Goal: Task Accomplishment & Management: Use online tool/utility

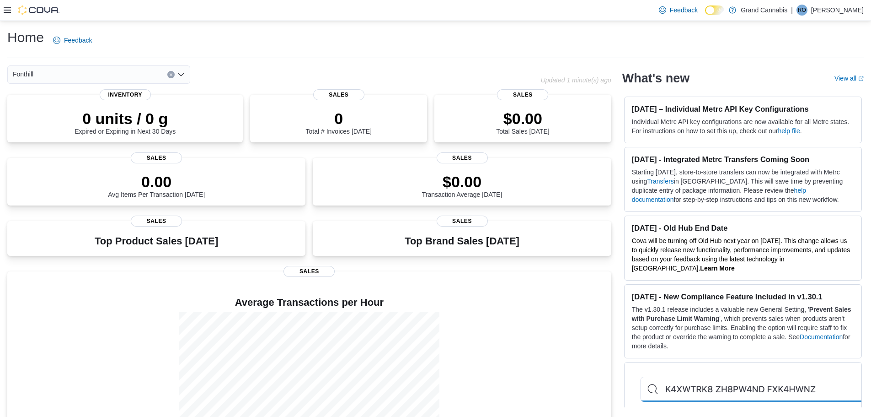
click at [7, 9] on icon at bounding box center [7, 9] width 7 height 7
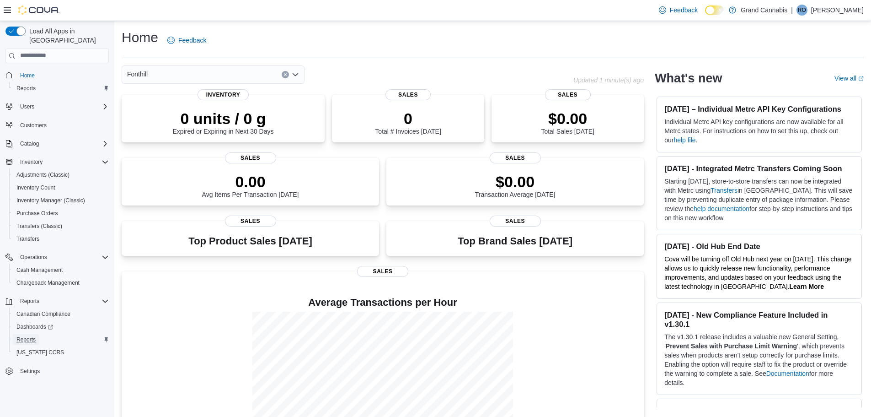
click at [27, 336] on span "Reports" at bounding box center [25, 339] width 19 height 7
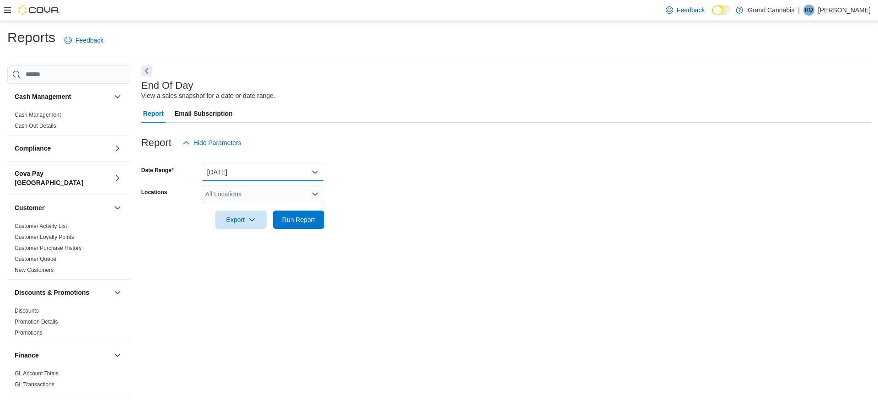
click at [253, 167] on button "[DATE]" at bounding box center [263, 172] width 123 height 18
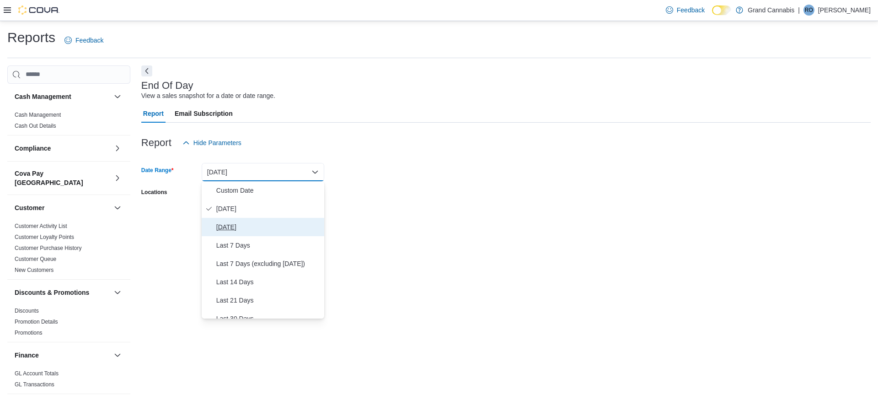
click at [254, 231] on span "[DATE]" at bounding box center [268, 226] width 104 height 11
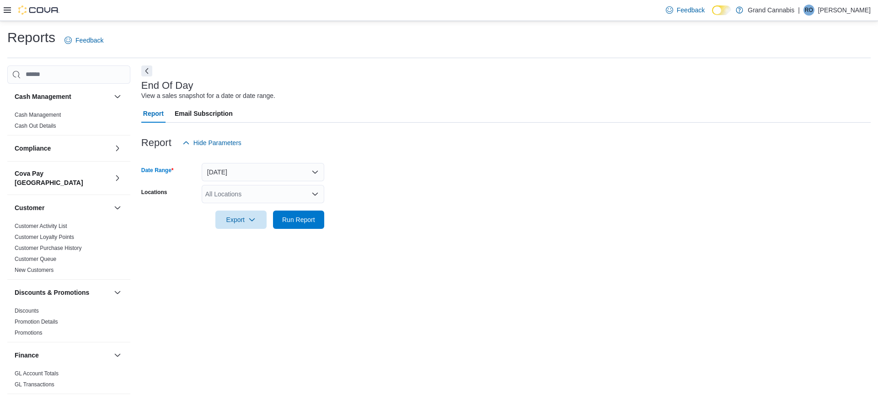
click at [250, 202] on div "All Locations" at bounding box center [263, 194] width 123 height 18
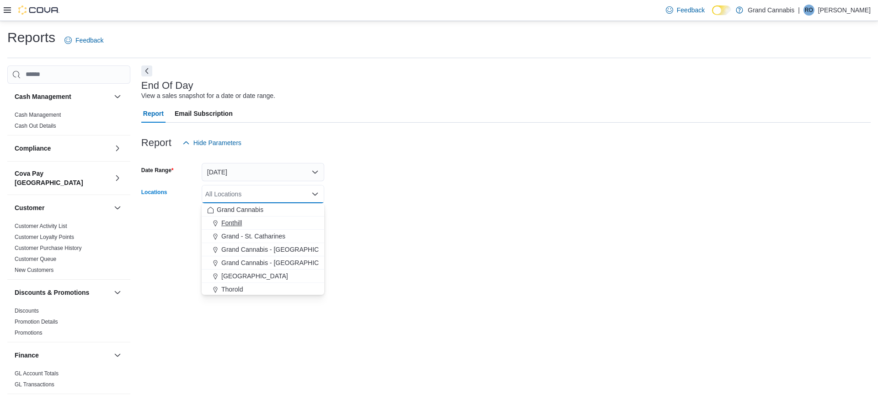
drag, startPoint x: 250, startPoint y: 226, endPoint x: 301, endPoint y: 215, distance: 52.0
click at [251, 226] on div "Fonthill" at bounding box center [263, 222] width 112 height 9
click at [343, 206] on div at bounding box center [506, 206] width 730 height 7
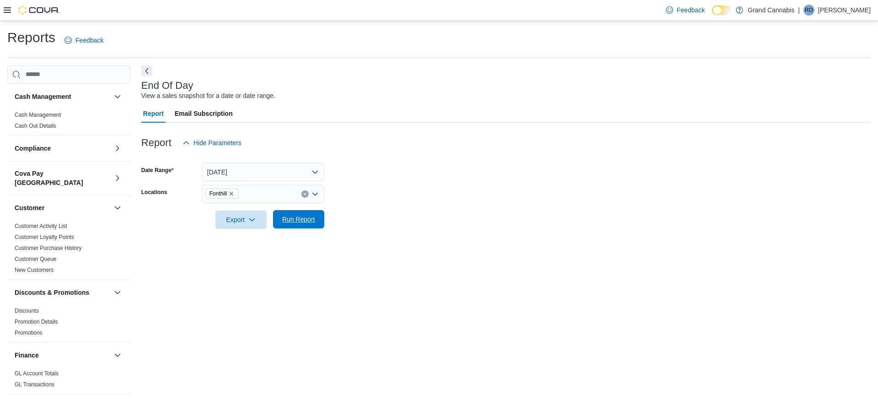
click at [298, 216] on span "Run Report" at bounding box center [298, 219] width 33 height 9
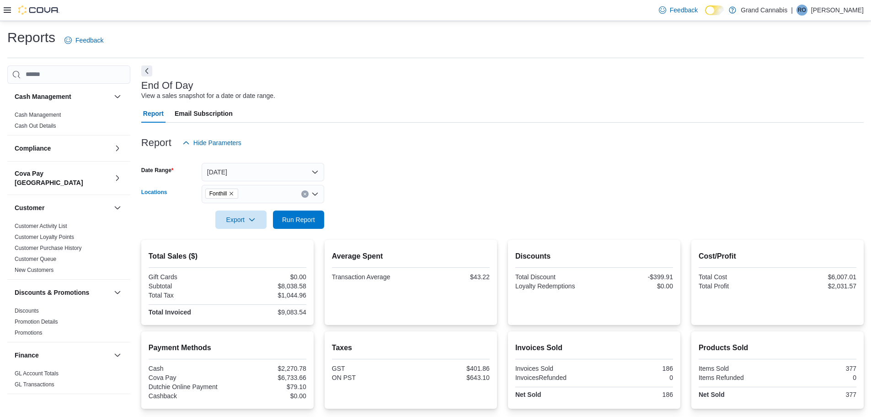
click at [306, 193] on icon "Clear input" at bounding box center [305, 194] width 2 height 2
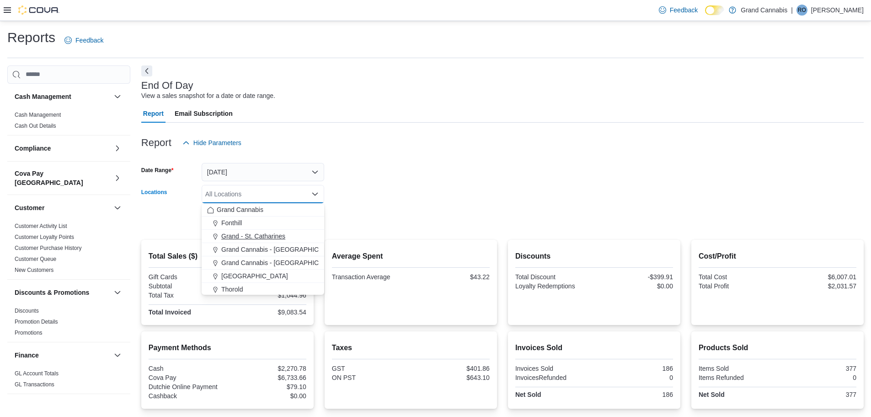
click at [237, 236] on span "Grand - St. Catharines" at bounding box center [253, 235] width 64 height 9
click at [359, 196] on form "Date Range [DATE] Locations [GEOGRAPHIC_DATA] Combo box. Selected. [GEOGRAPHIC_…" at bounding box center [502, 190] width 723 height 77
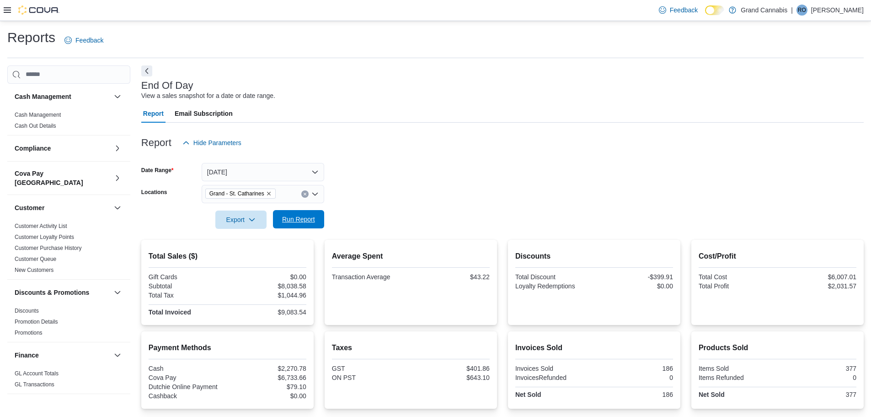
click at [308, 217] on span "Run Report" at bounding box center [298, 219] width 33 height 9
click at [269, 193] on icon "Remove Grand - St. Catharines from selection in this group" at bounding box center [268, 193] width 5 height 5
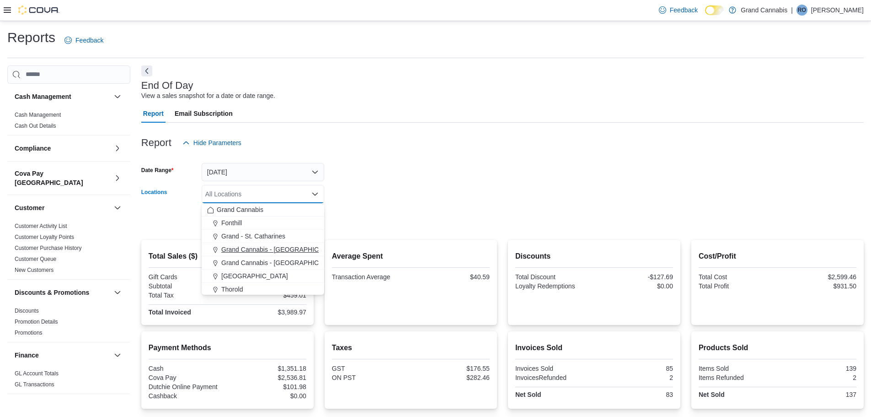
click at [269, 249] on span "Grand Cannabis - [GEOGRAPHIC_DATA]" at bounding box center [280, 249] width 119 height 9
click at [356, 199] on form "Date Range [DATE] Locations [GEOGRAPHIC_DATA] - [GEOGRAPHIC_DATA] Combo box. Se…" at bounding box center [502, 190] width 723 height 77
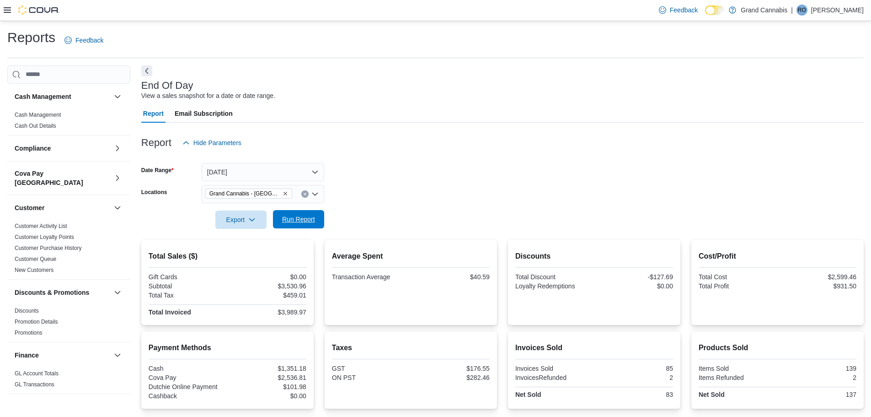
click at [304, 217] on span "Run Report" at bounding box center [298, 219] width 33 height 9
